Goal: Task Accomplishment & Management: Complete application form

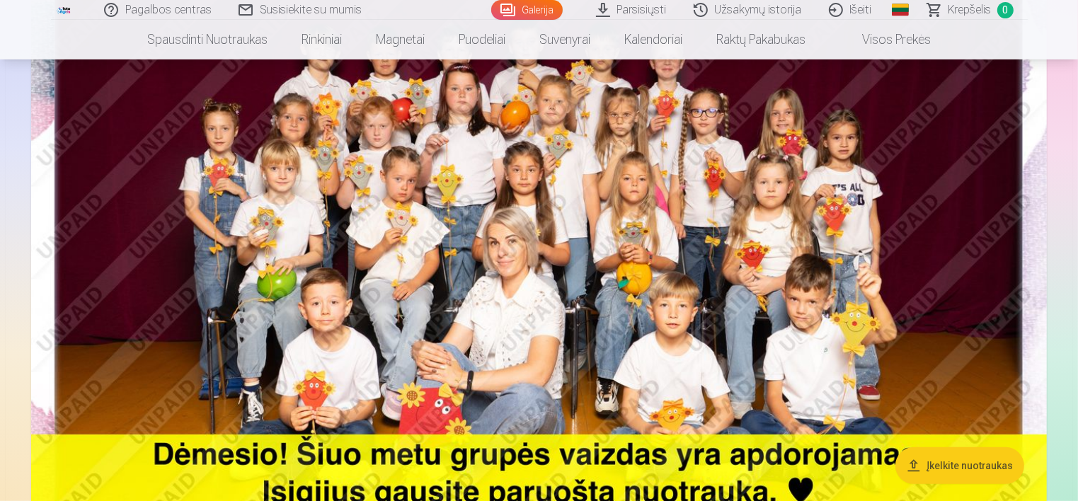
scroll to position [283, 0]
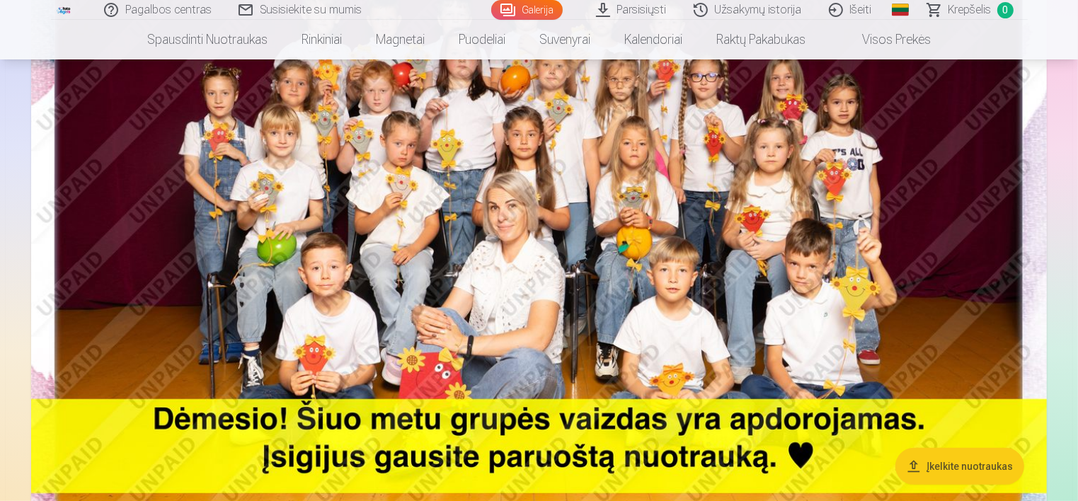
click at [944, 467] on button "Įkelkite nuotraukas" at bounding box center [960, 465] width 129 height 37
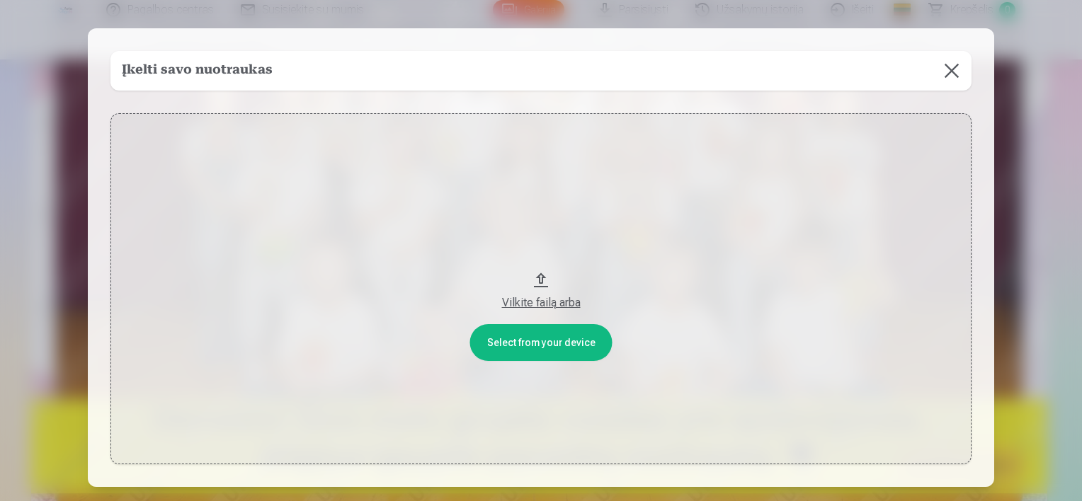
click at [957, 71] on button at bounding box center [952, 71] width 40 height 40
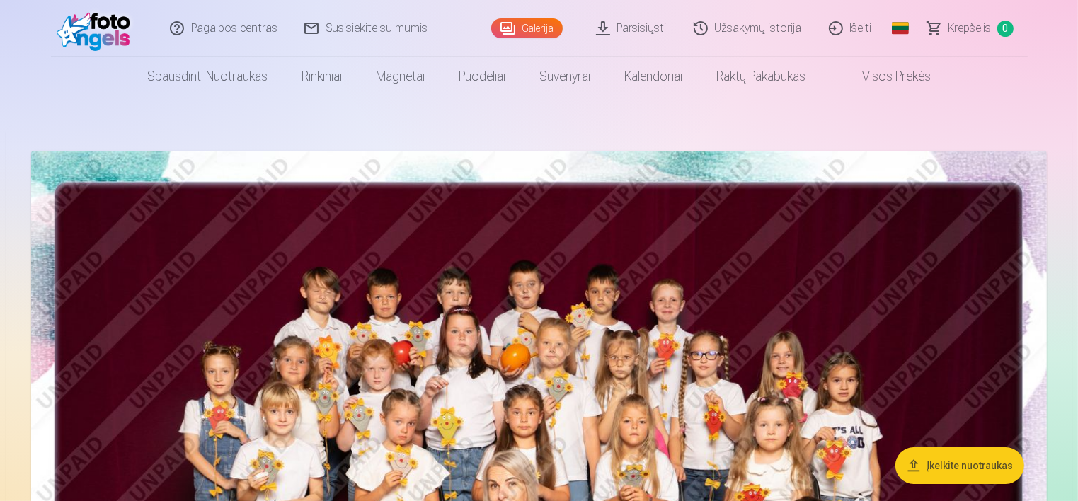
scroll to position [0, 0]
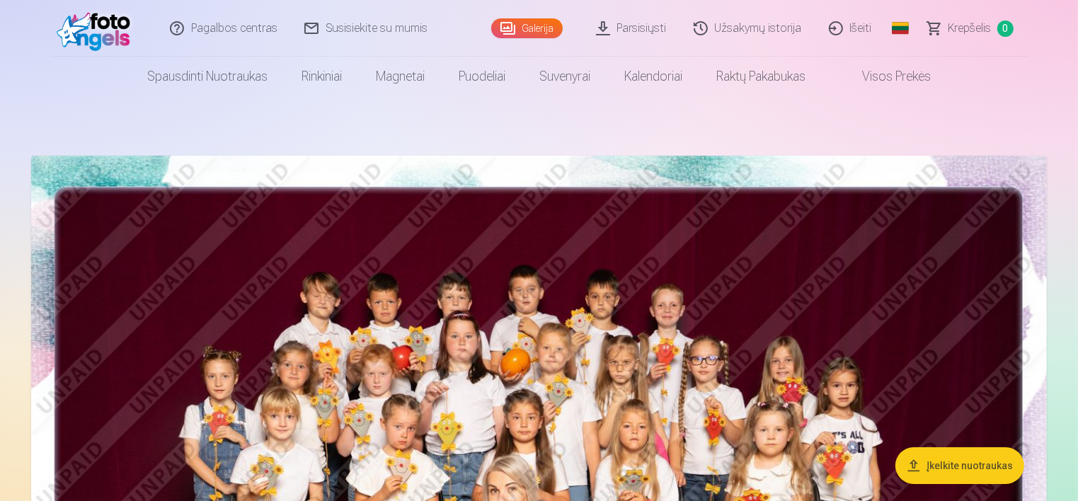
click at [846, 23] on link "Išeiti" at bounding box center [851, 28] width 70 height 57
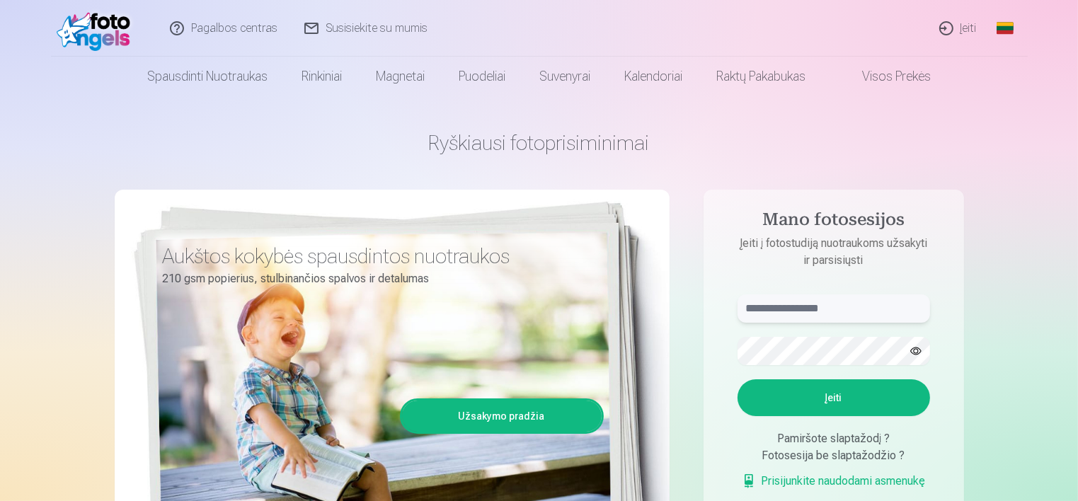
click at [844, 316] on input "text" at bounding box center [834, 309] width 193 height 28
type input "**********"
click at [840, 388] on button "Įeiti" at bounding box center [834, 397] width 193 height 37
